Goal: Information Seeking & Learning: Learn about a topic

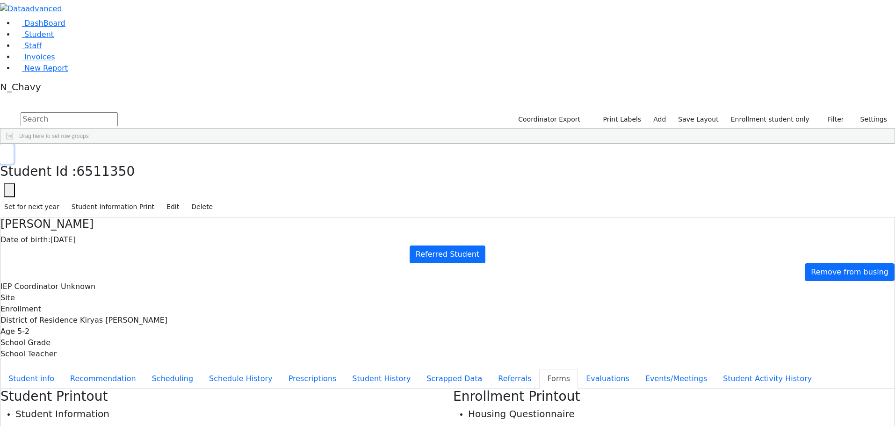
drag, startPoint x: 181, startPoint y: 16, endPoint x: 188, endPoint y: 24, distance: 10.6
click at [14, 144] on button "button" at bounding box center [7, 154] width 14 height 20
drag, startPoint x: 72, startPoint y: 68, endPoint x: 110, endPoint y: 62, distance: 38.9
click at [54, 39] on link "Student" at bounding box center [34, 34] width 39 height 9
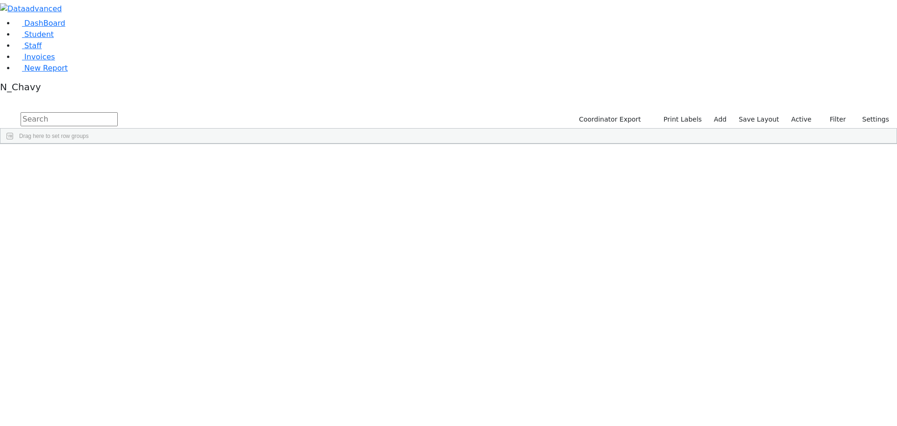
click at [118, 112] on input "text" at bounding box center [69, 119] width 97 height 14
type input "[PERSON_NAME]"
click at [96, 159] on div "Brauner" at bounding box center [72, 165] width 48 height 13
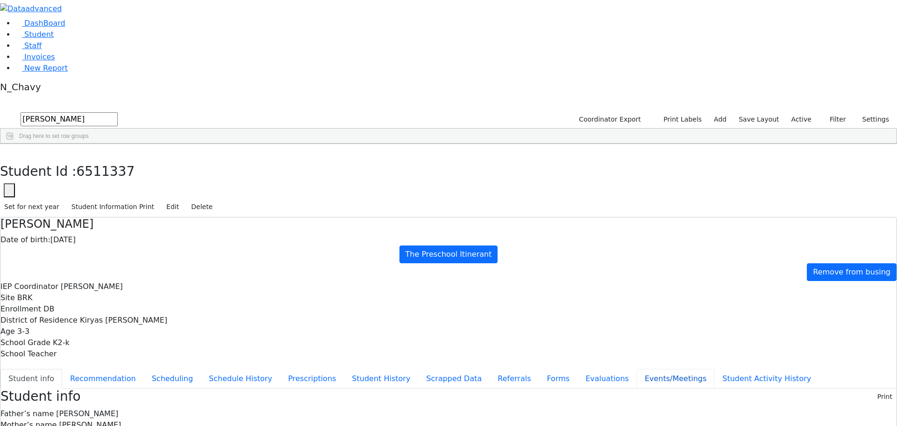
click at [637, 369] on button "Events/Meetings" at bounding box center [676, 379] width 78 height 20
click at [578, 369] on button "Evaluations" at bounding box center [607, 379] width 59 height 20
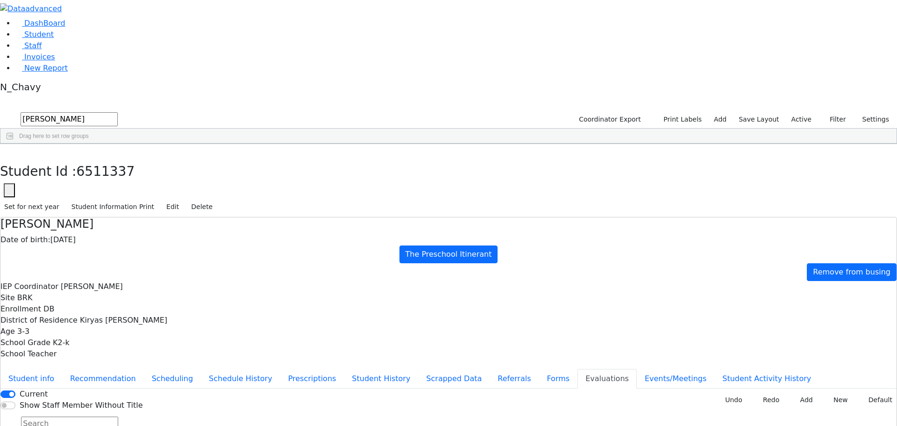
type input "f"
type input "[DATE]"
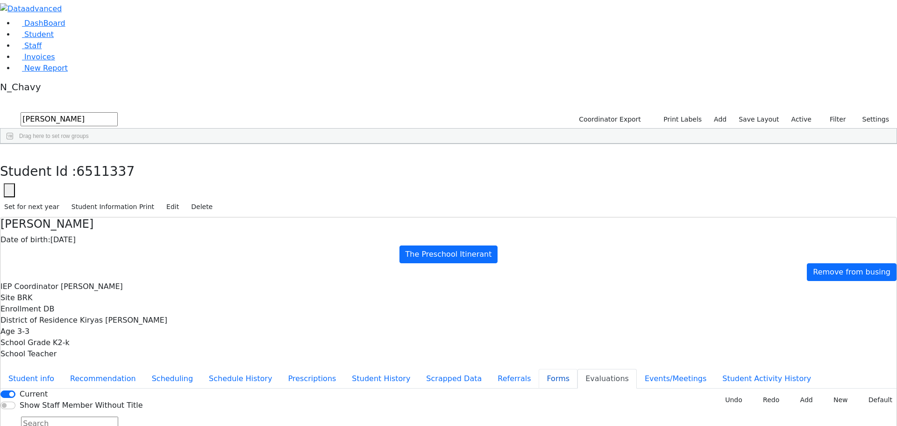
click at [539, 369] on button "Forms" at bounding box center [558, 379] width 39 height 20
type input "[PERSON_NAME]"
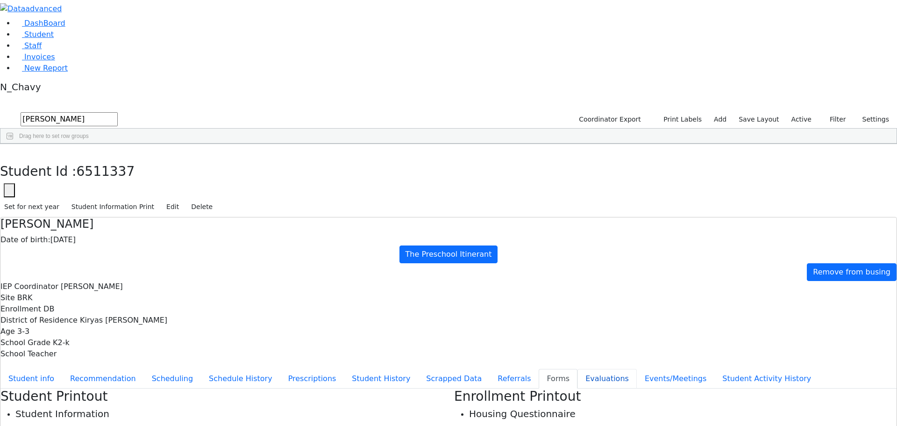
click at [578, 369] on button "Evaluations" at bounding box center [607, 379] width 59 height 20
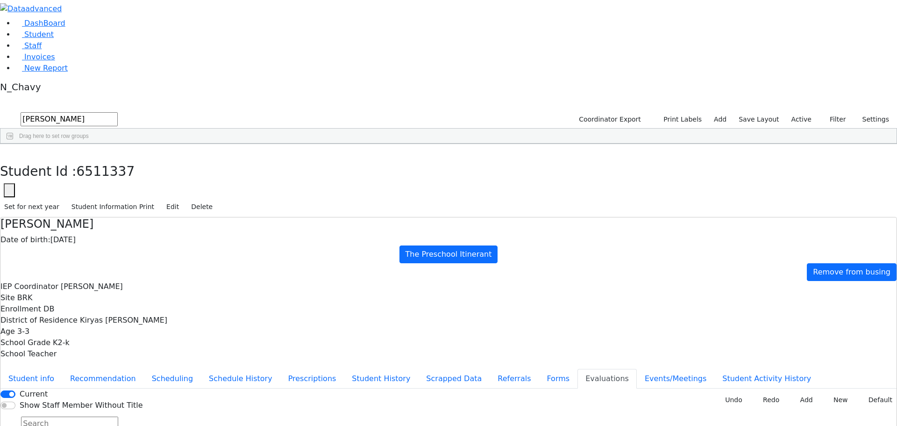
click at [226, 217] on div "[PERSON_NAME] Date of birth: [DEMOGRAPHIC_DATA] The Preschool Itinerant Remove …" at bounding box center [448, 333] width 897 height 232
click at [62, 369] on button "Student info" at bounding box center [31, 379] width 62 height 20
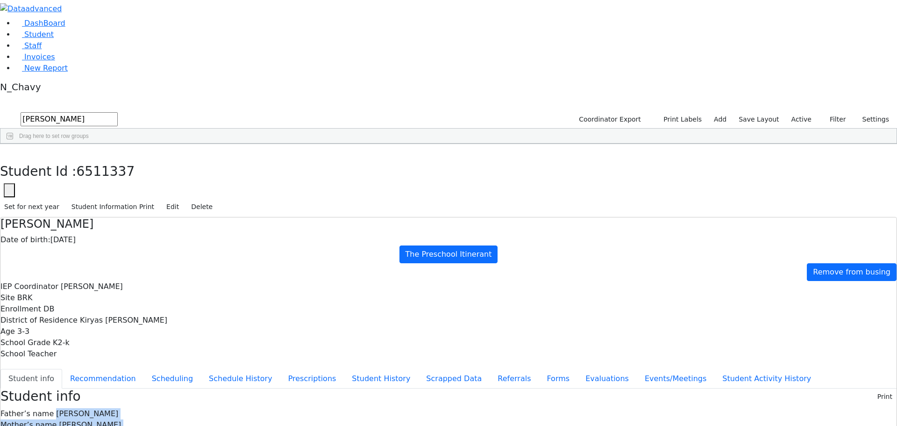
drag, startPoint x: 363, startPoint y: 132, endPoint x: 478, endPoint y: 301, distance: 204.4
